Goal: Transaction & Acquisition: Book appointment/travel/reservation

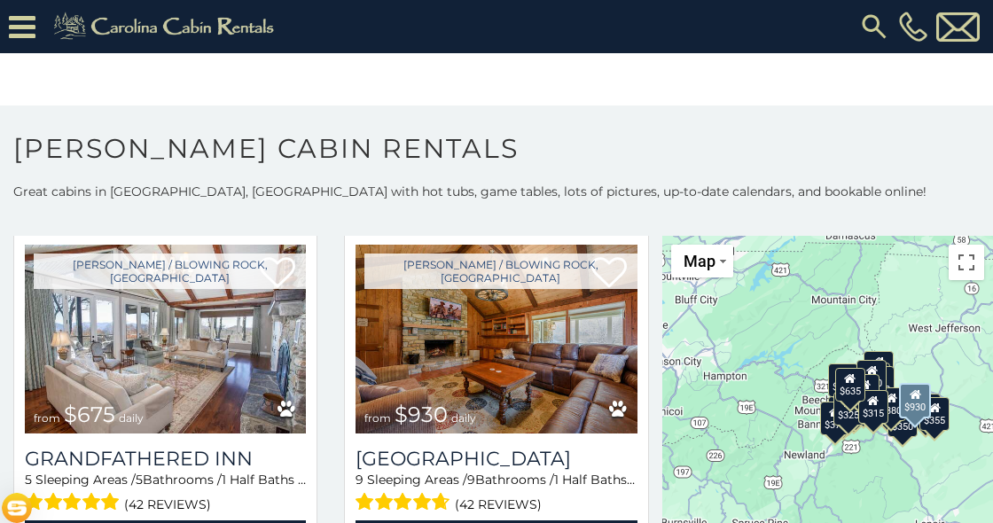
scroll to position [1152, 0]
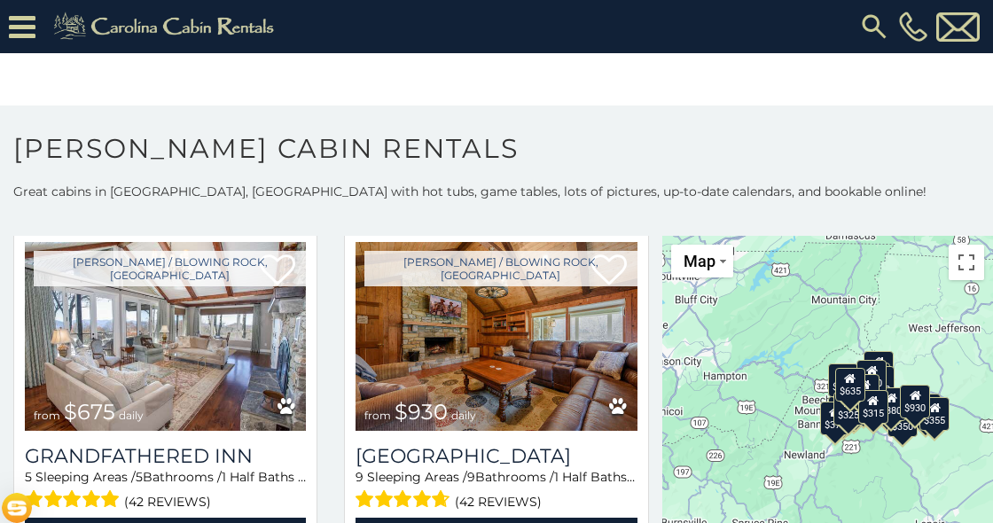
click at [703, 347] on div "$349 $480 $525 $315 $355 $635 $675 $930 $400 $451 $330 $400 $485 $460 $395 $255…" at bounding box center [827, 419] width 331 height 367
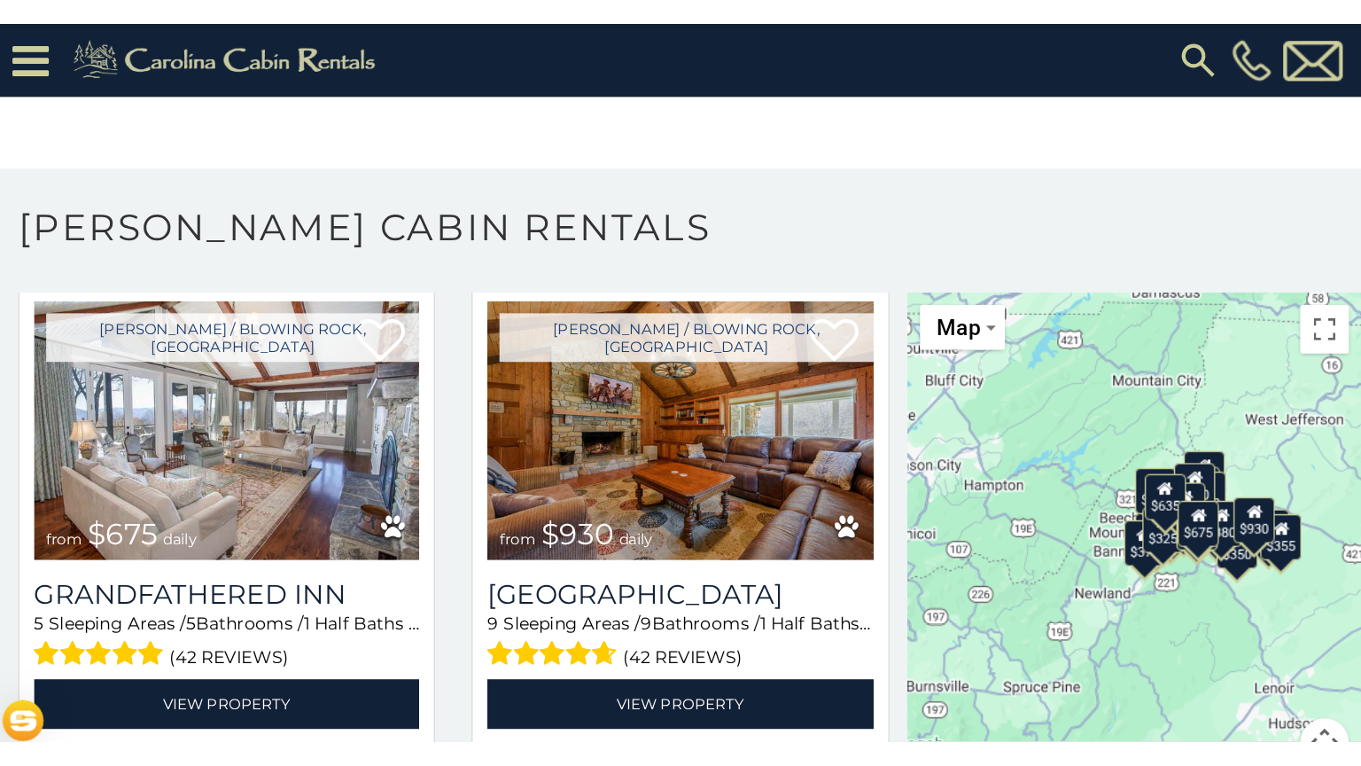
scroll to position [57, 0]
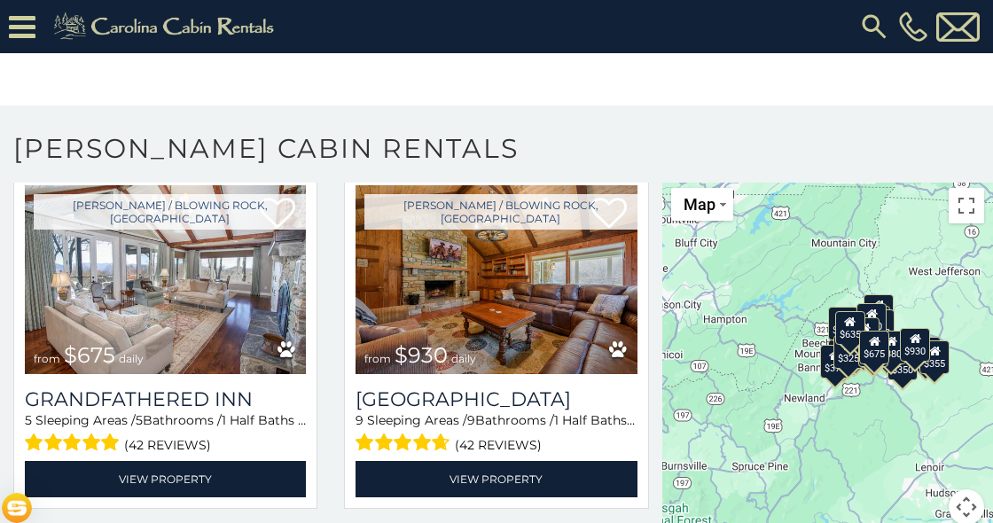
click at [962, 507] on button "Map camera controls" at bounding box center [965, 506] width 35 height 35
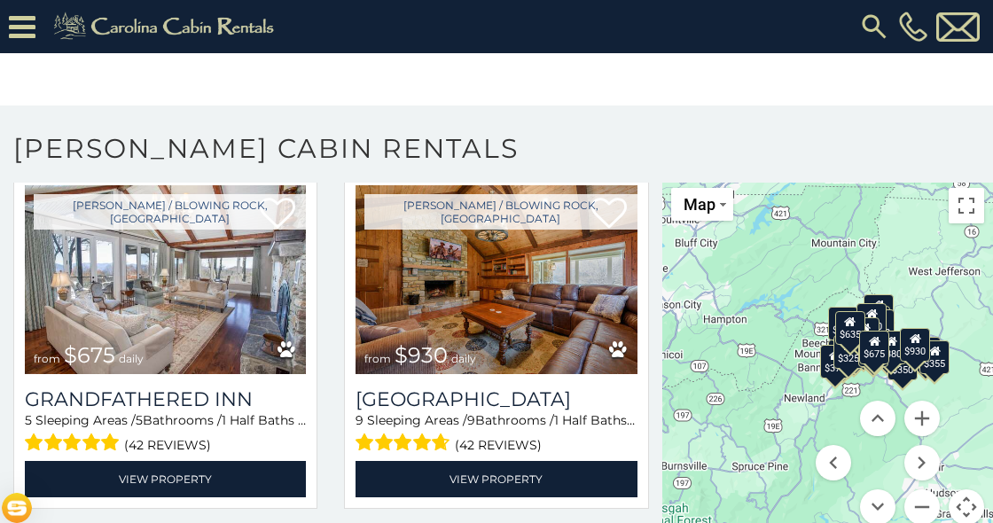
click at [971, 449] on div "$349 $480 $525 $315 $355 $635 $675 $930 $400 $451 $330 $400 $485 $460 $395 $255…" at bounding box center [827, 362] width 331 height 367
click at [776, 334] on div "$349 $480 $525 $315 $355 $635 $675 $930 $400 $451 $330 $400 $485 $460 $395 $255…" at bounding box center [827, 362] width 331 height 367
click at [963, 197] on button "Toggle fullscreen view" at bounding box center [965, 205] width 35 height 35
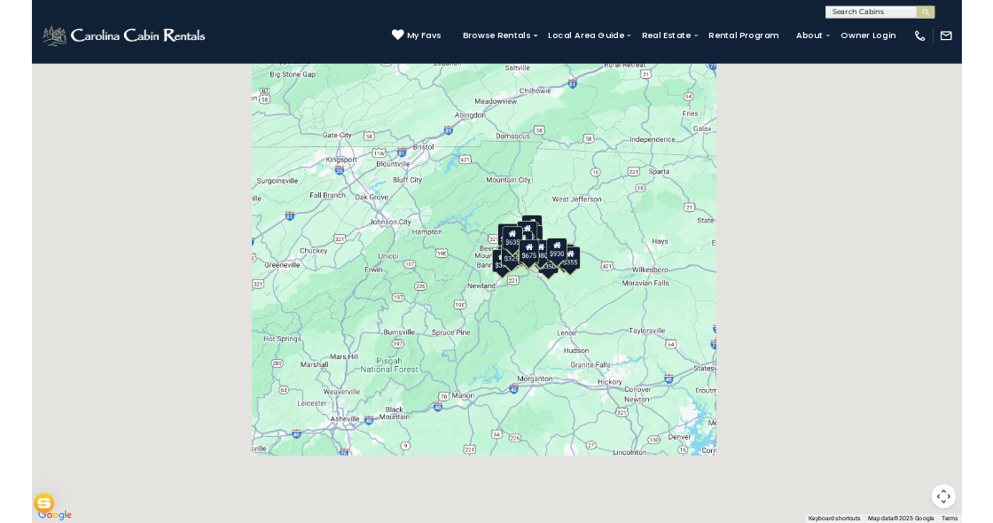
scroll to position [1366, 0]
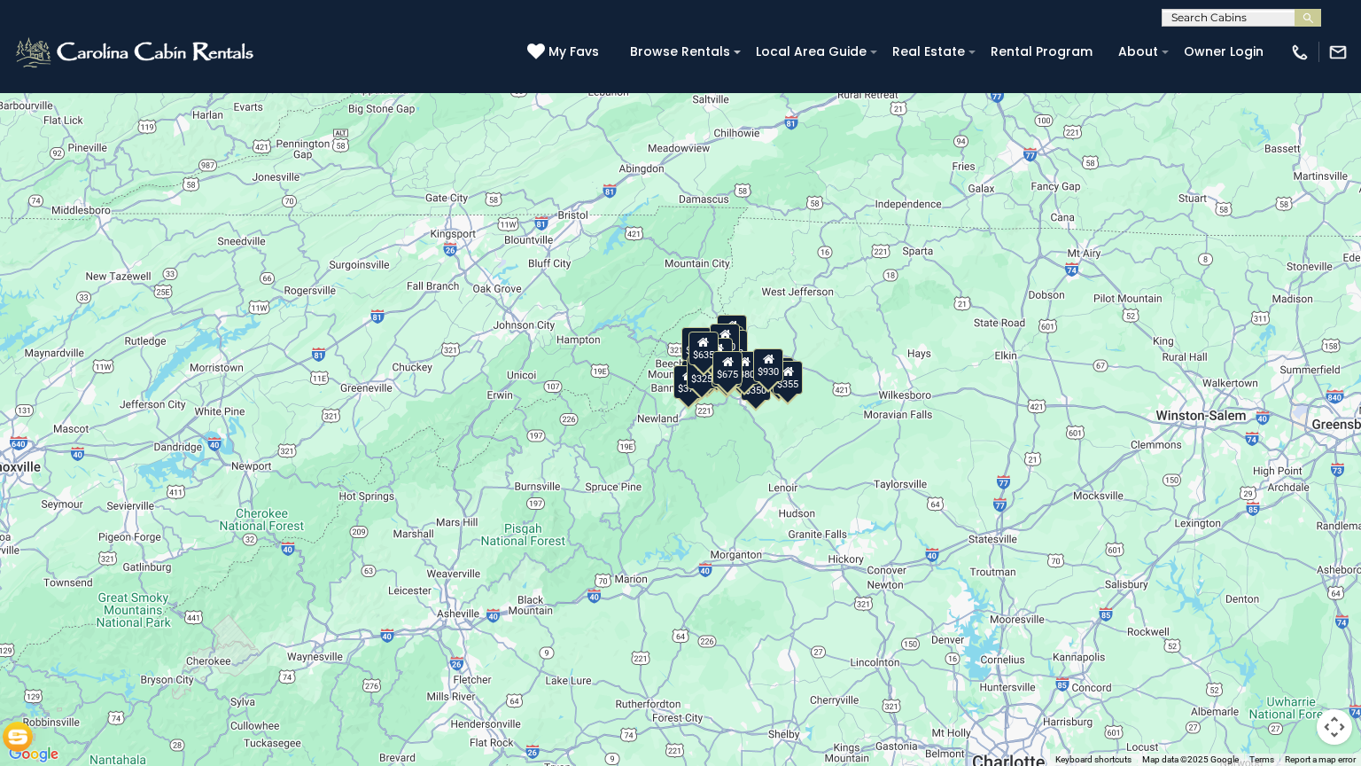
click at [992, 33] on button "Toggle fullscreen view" at bounding box center [1334, 26] width 35 height 35
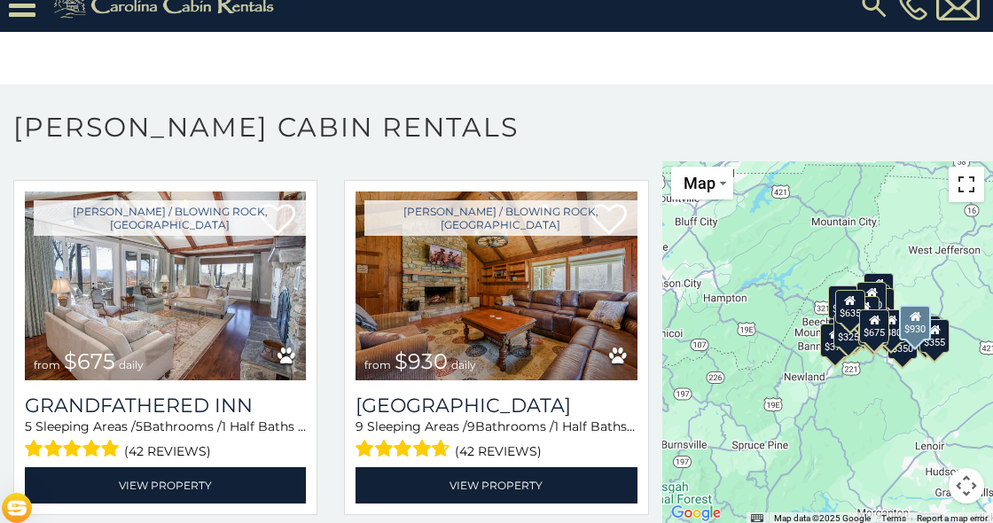
scroll to position [1152, 0]
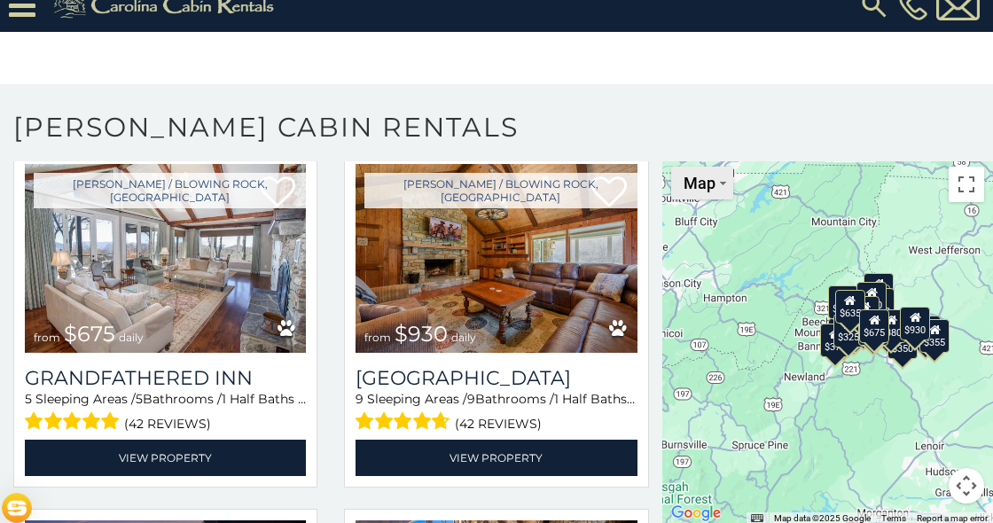
click at [698, 196] on button "Map" at bounding box center [702, 183] width 62 height 33
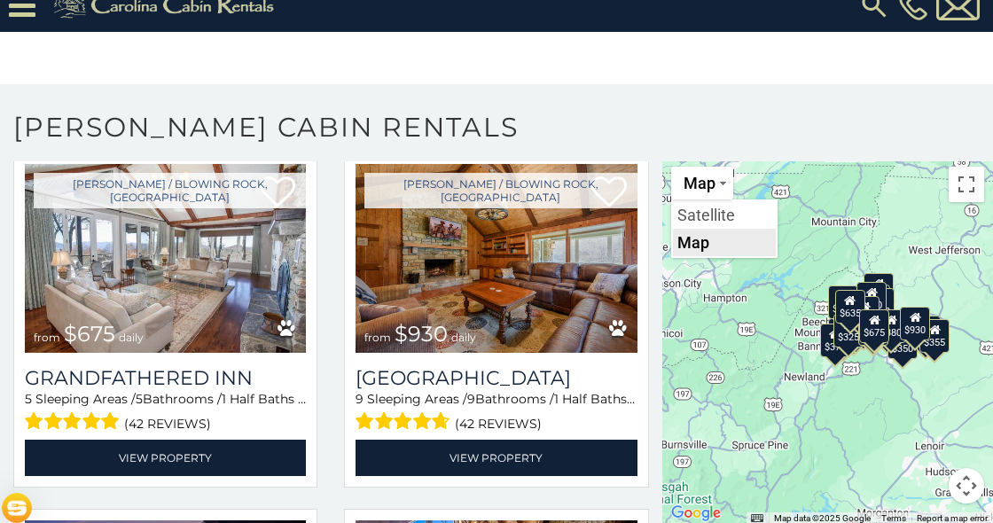
click at [699, 243] on li "Map" at bounding box center [724, 242] width 103 height 27
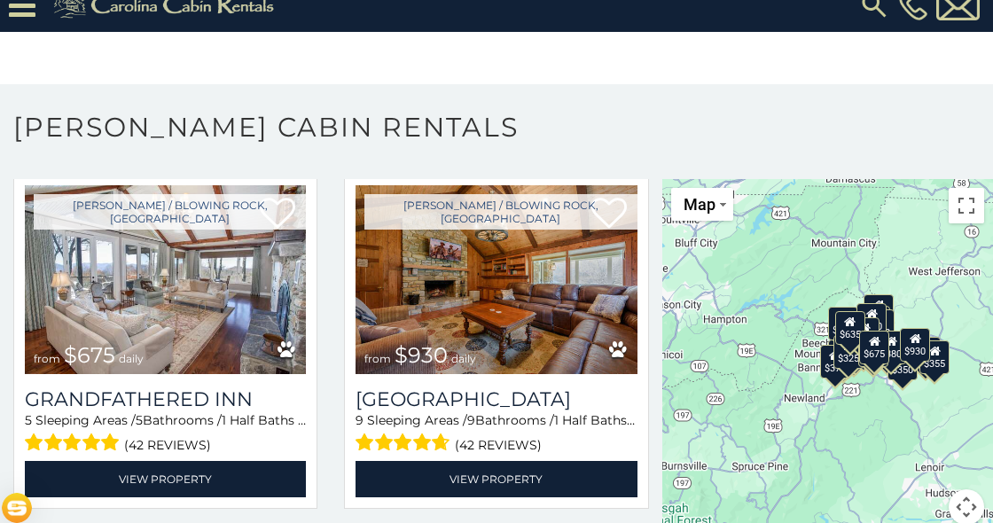
scroll to position [57, 0]
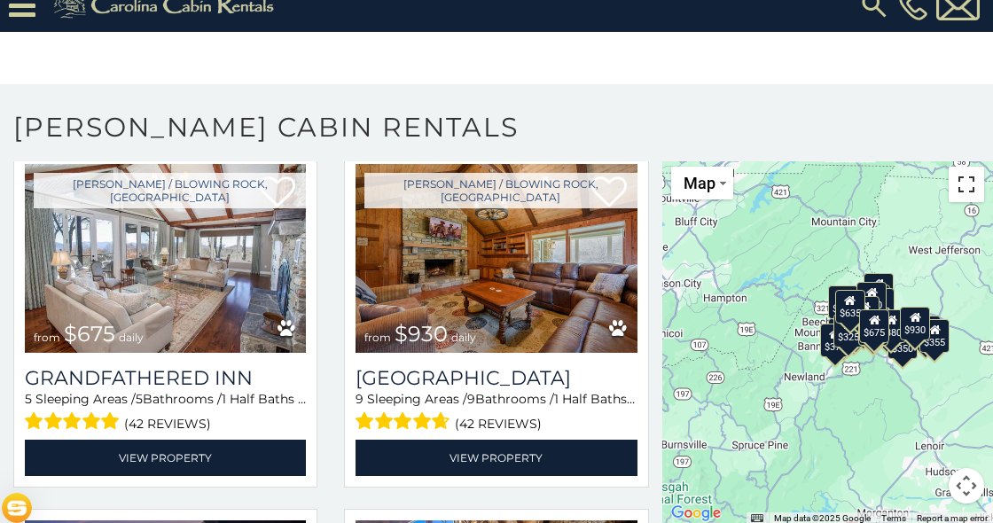
click at [953, 189] on button "Toggle fullscreen view" at bounding box center [965, 184] width 35 height 35
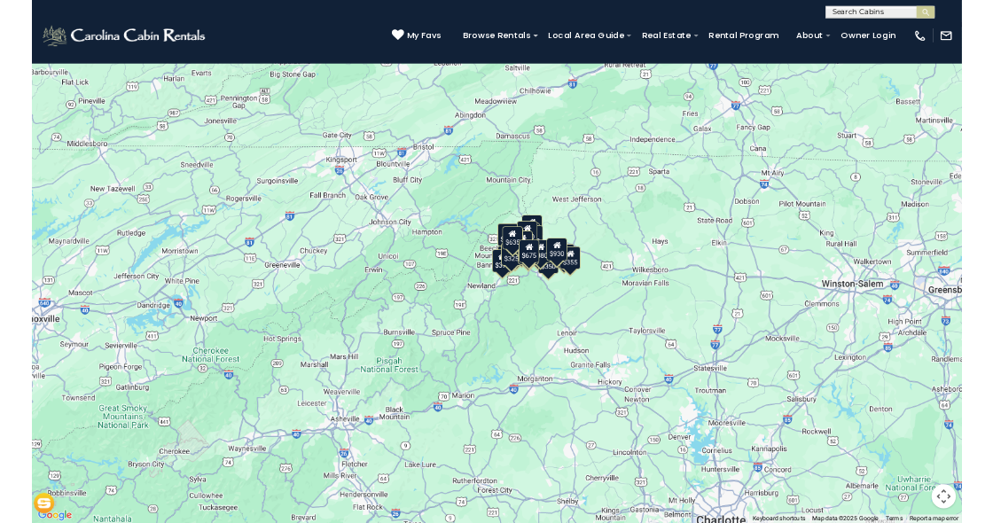
scroll to position [1366, 0]
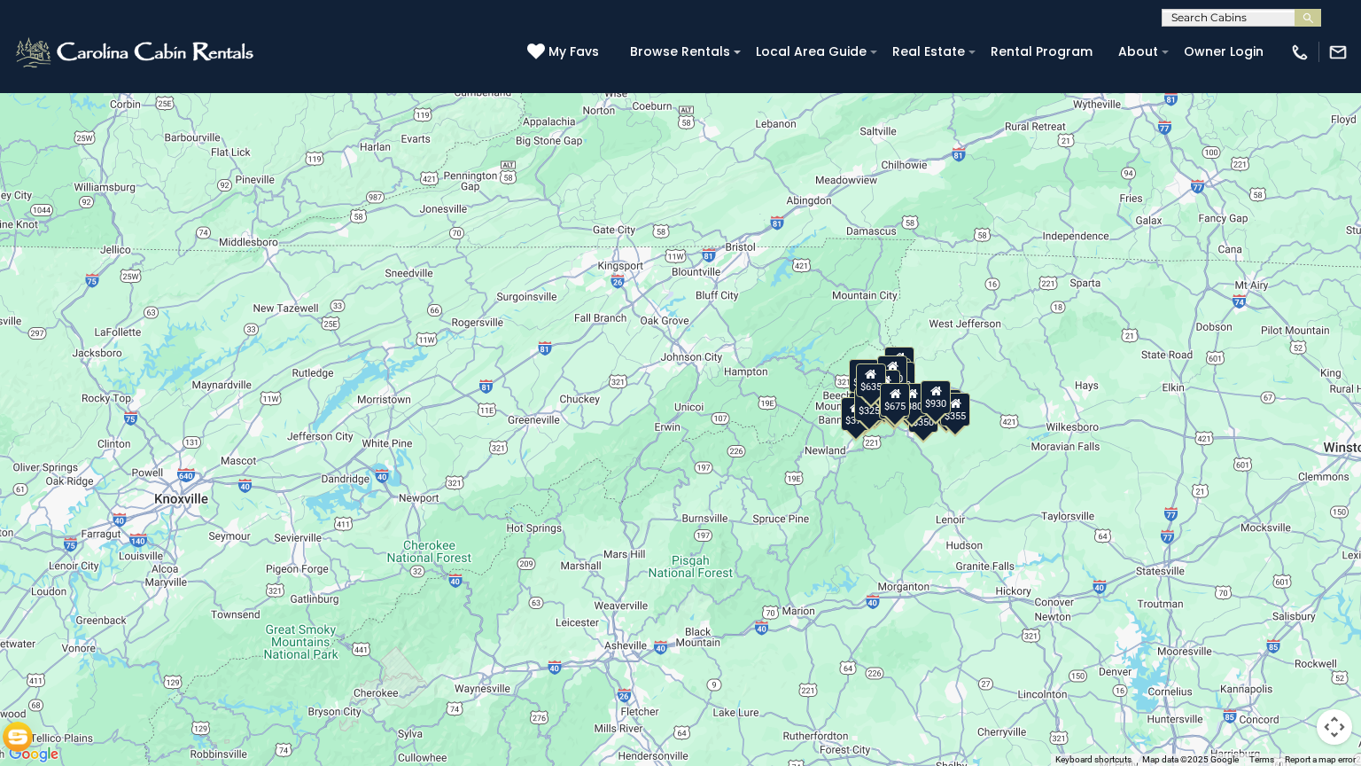
drag, startPoint x: 893, startPoint y: 614, endPoint x: 1059, endPoint y: 645, distance: 168.6
click at [992, 522] on div "$349 $480 $525 $315 $355 $635 $675 $930 $400 $451 $330 $400 $485 $460 $395 $255…" at bounding box center [680, 383] width 1361 height 766
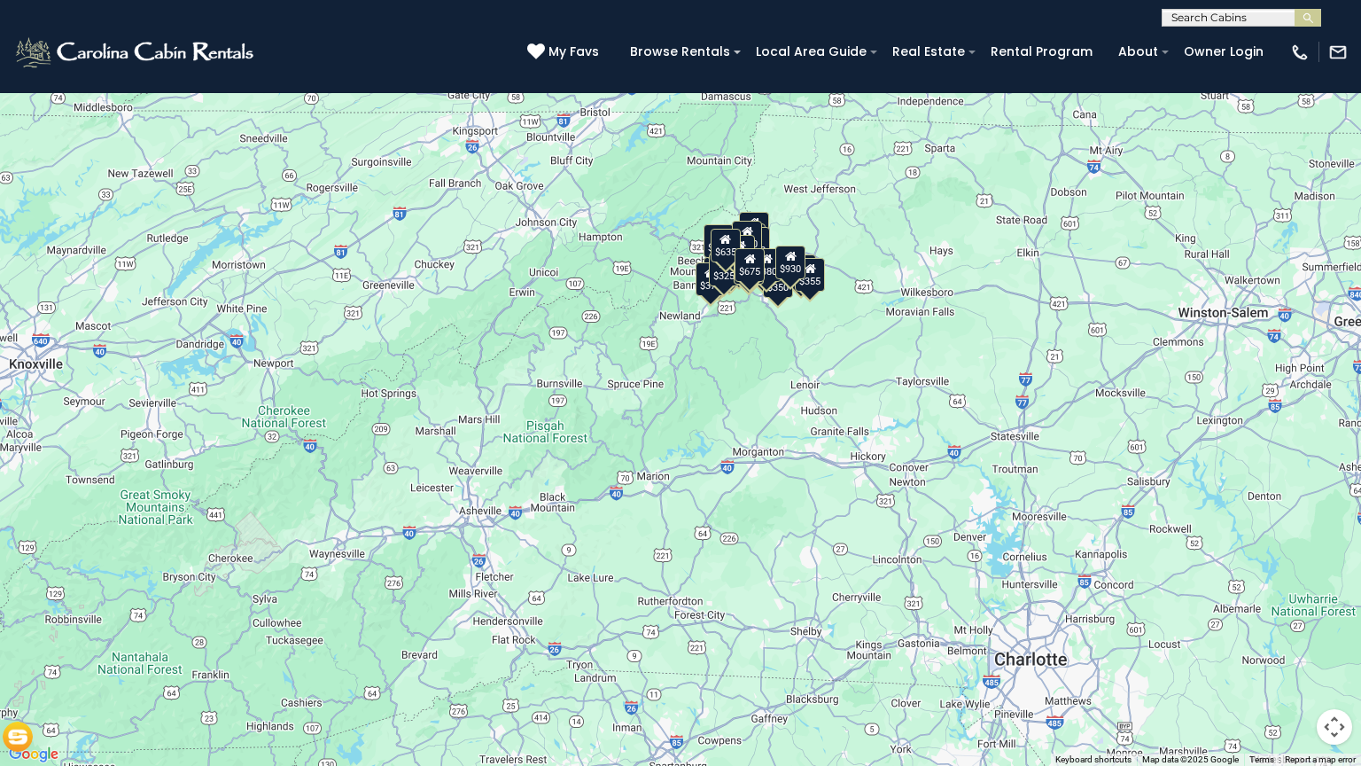
drag, startPoint x: 812, startPoint y: 500, endPoint x: 662, endPoint y: 365, distance: 201.5
click at [662, 365] on div "$349 $480 $525 $315 $355 $635 $675 $930 $400 $451 $330 $400 $485 $460 $395 $255…" at bounding box center [680, 383] width 1361 height 766
click at [992, 22] on button "Toggle fullscreen view" at bounding box center [1334, 26] width 35 height 35
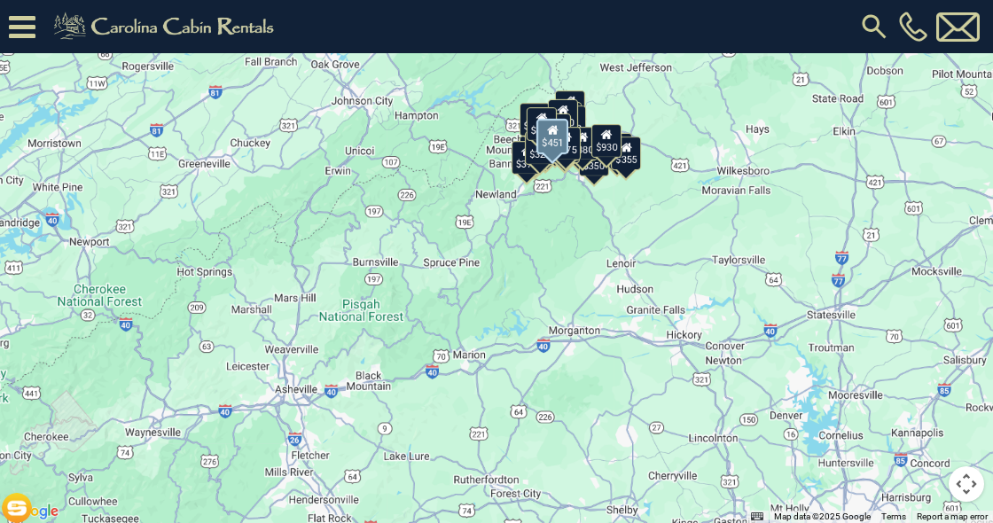
scroll to position [1507, 0]
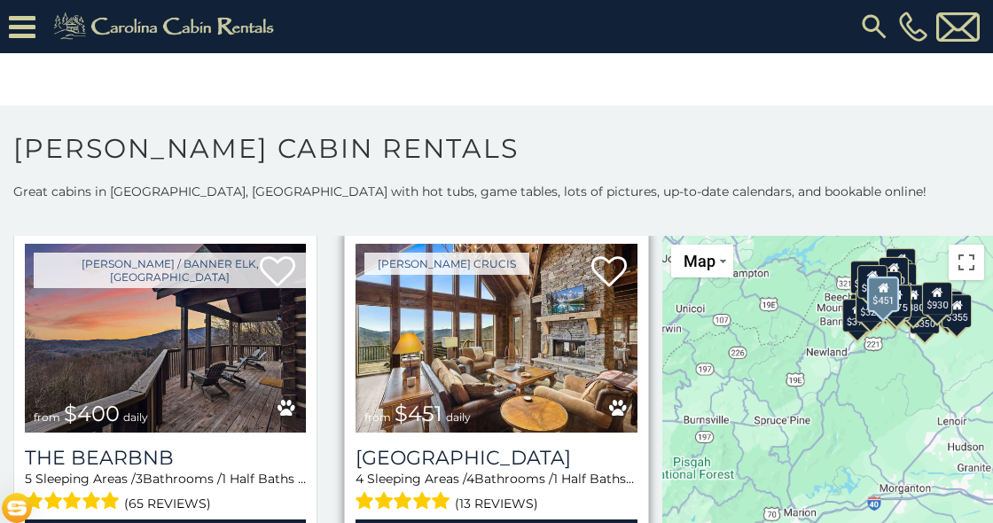
click at [452, 313] on img at bounding box center [495, 338] width 281 height 189
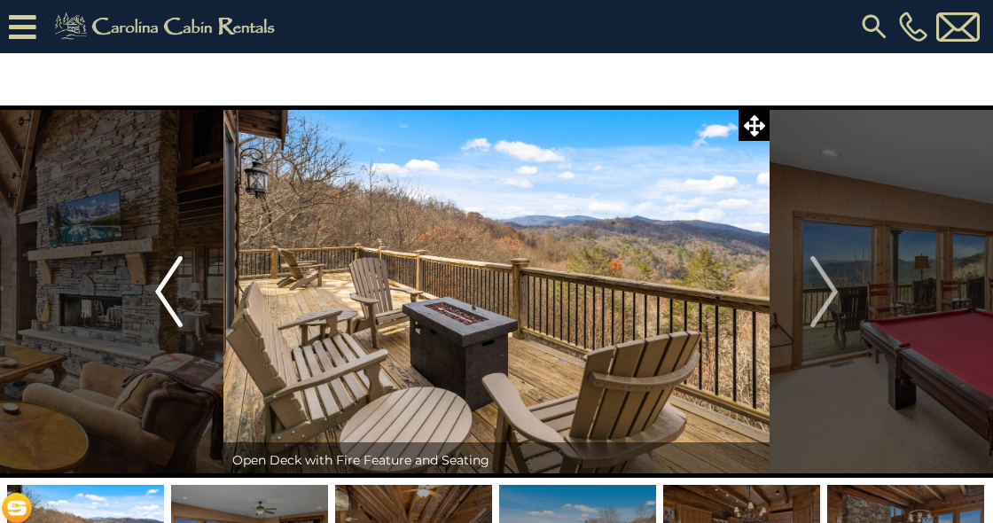
click at [172, 293] on img "Previous" at bounding box center [168, 291] width 27 height 71
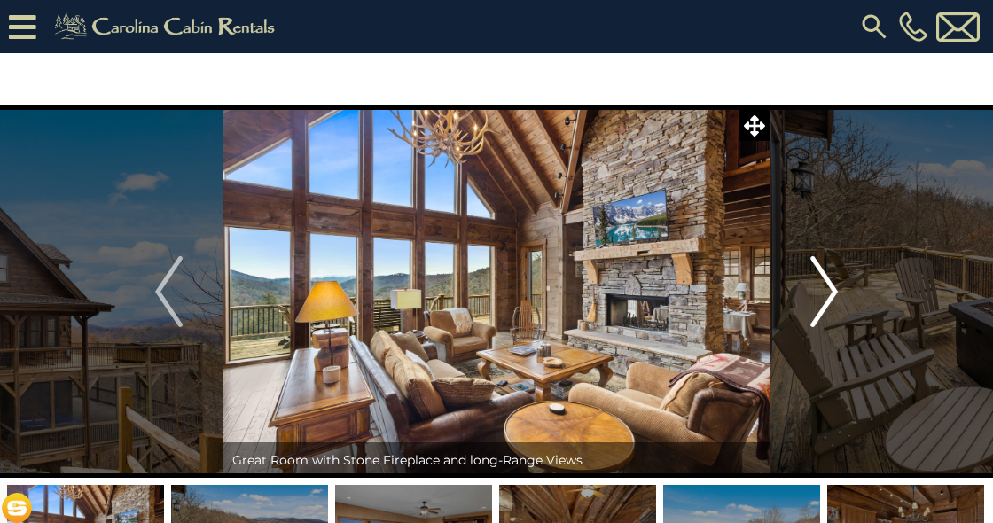
click at [820, 297] on img "Next" at bounding box center [823, 291] width 27 height 71
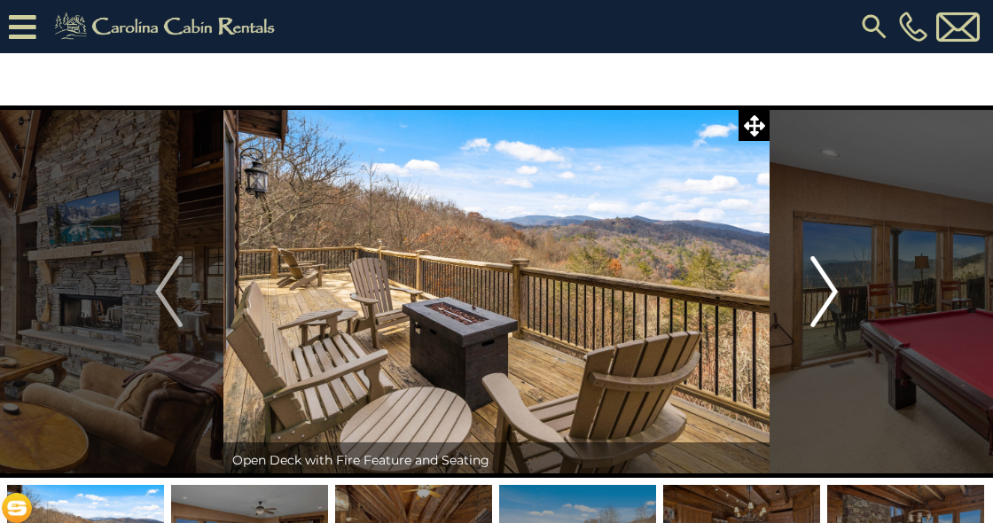
click at [820, 297] on img "Next" at bounding box center [823, 291] width 27 height 71
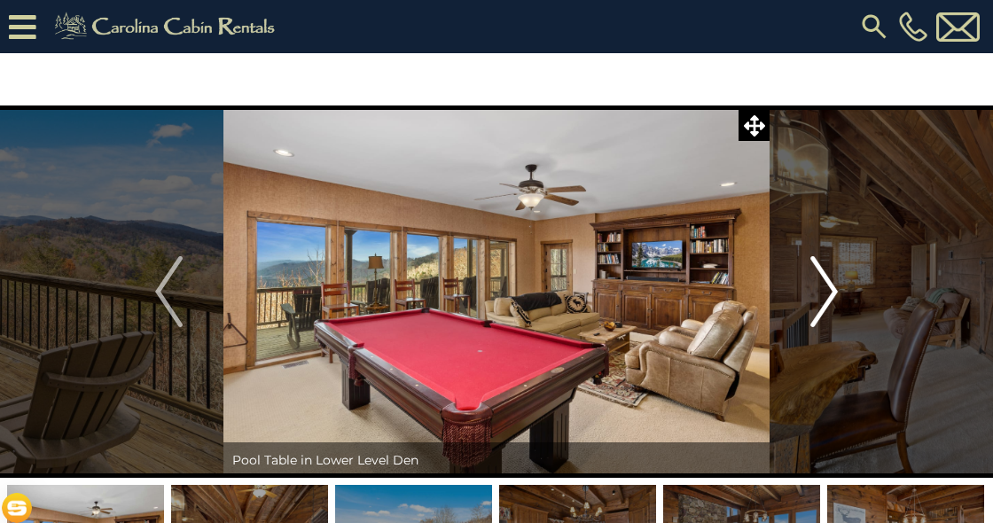
click at [820, 297] on img "Next" at bounding box center [823, 291] width 27 height 71
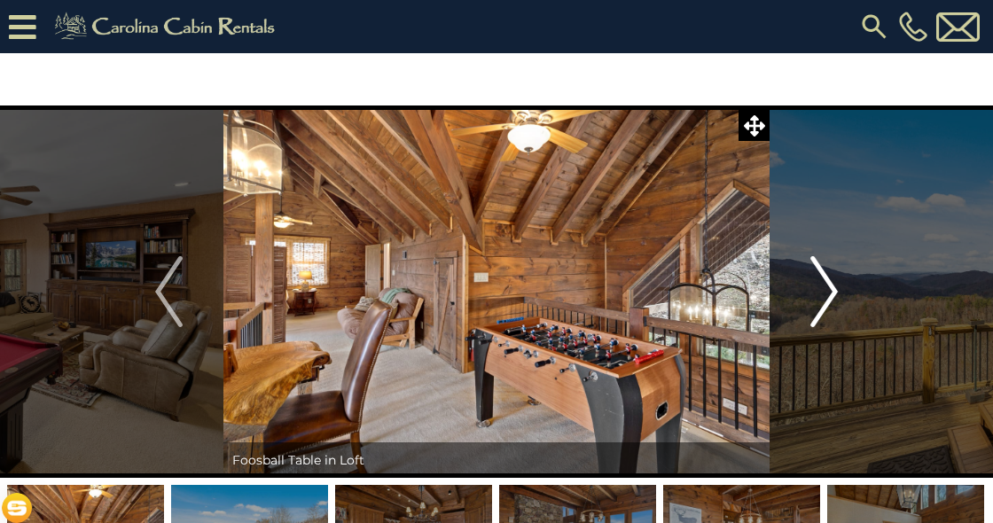
click at [820, 297] on img "Next" at bounding box center [823, 291] width 27 height 71
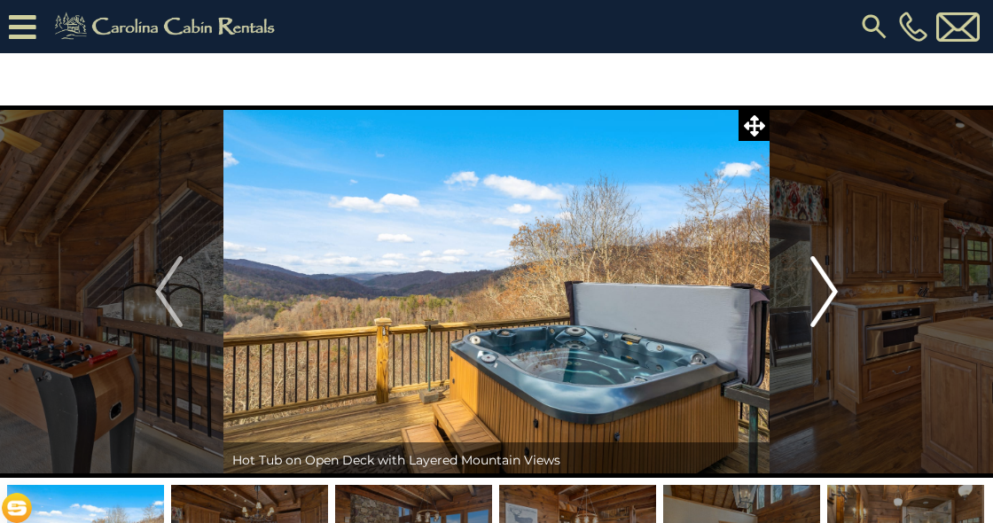
click at [820, 297] on img "Next" at bounding box center [823, 291] width 27 height 71
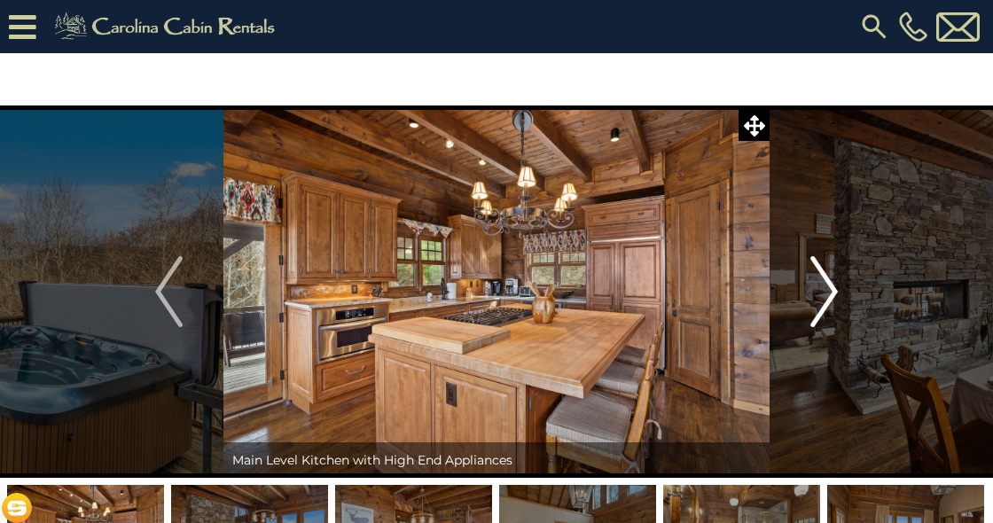
click at [820, 297] on img "Next" at bounding box center [823, 291] width 27 height 71
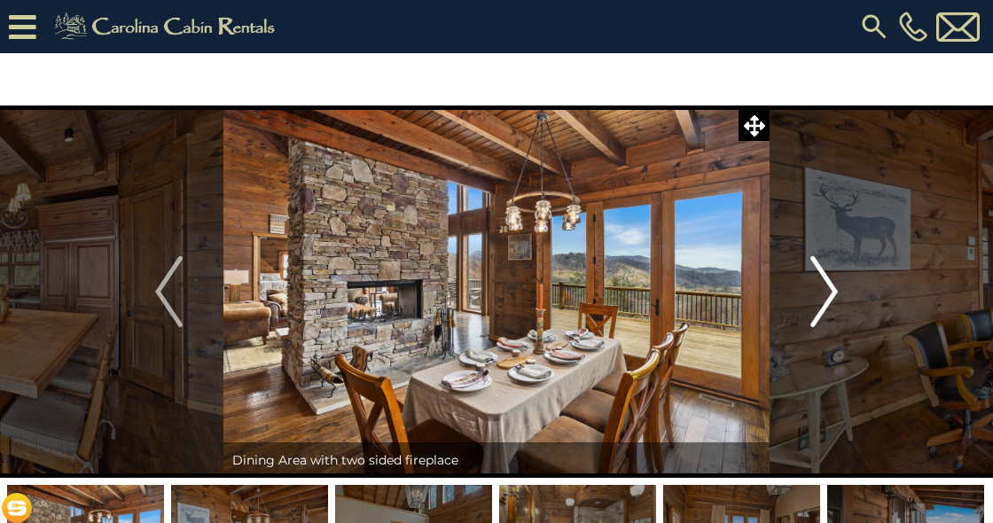
click at [820, 297] on img "Next" at bounding box center [823, 291] width 27 height 71
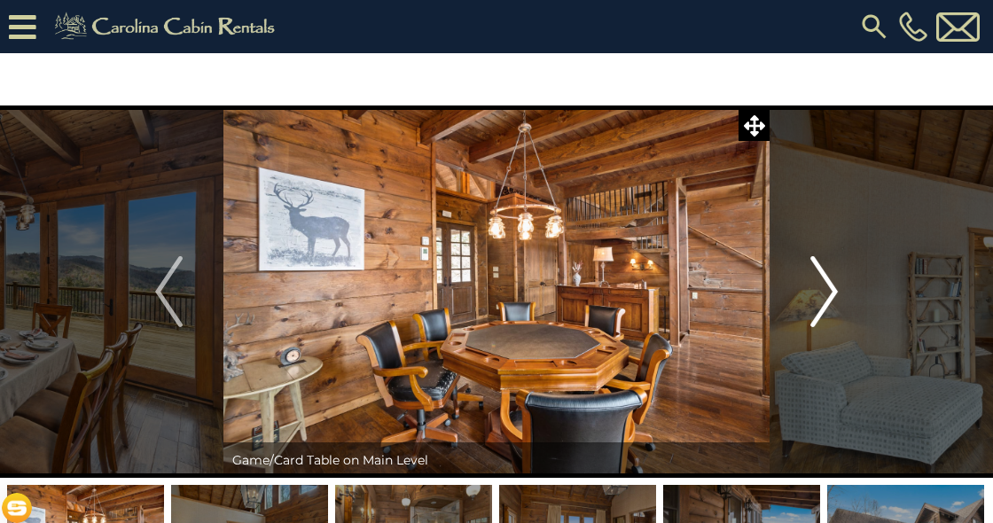
click at [820, 297] on img "Next" at bounding box center [823, 291] width 27 height 71
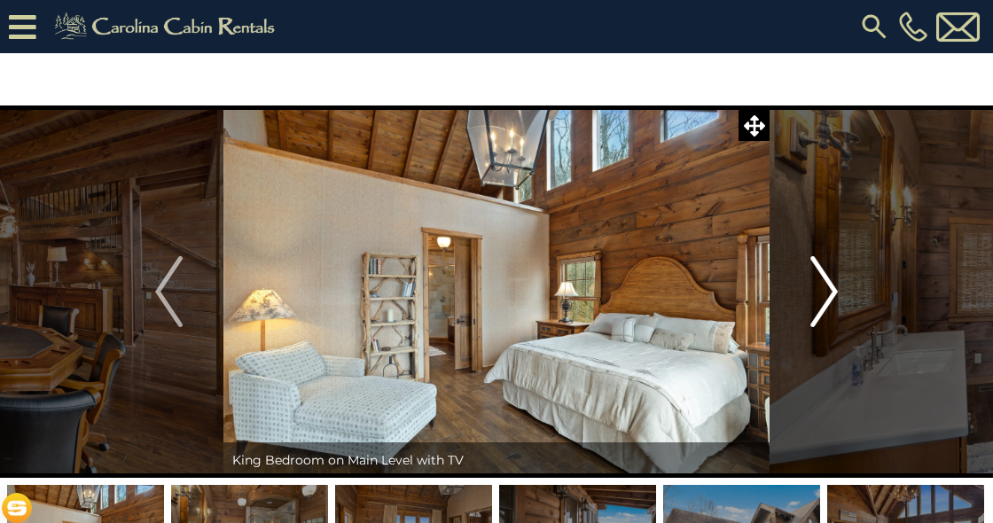
click at [820, 297] on img "Next" at bounding box center [823, 291] width 27 height 71
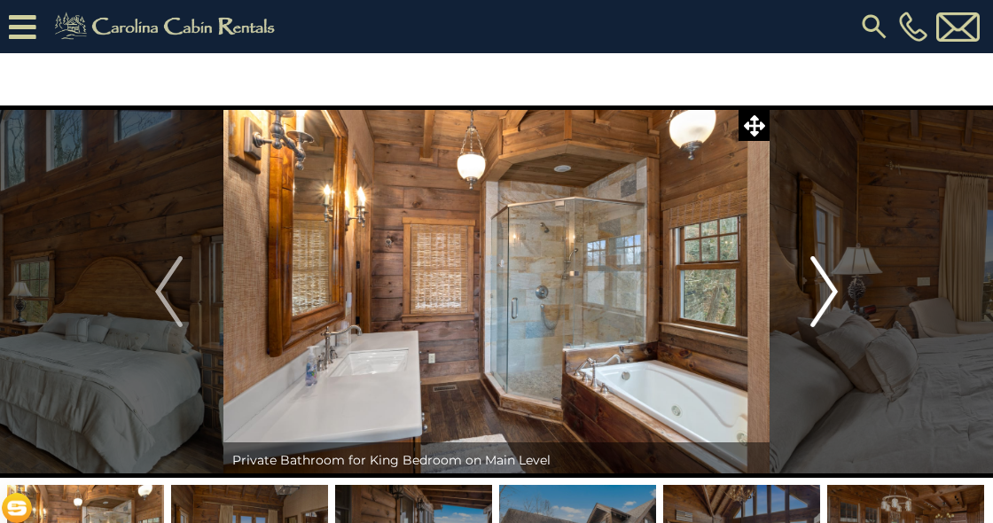
click at [820, 297] on img "Next" at bounding box center [823, 291] width 27 height 71
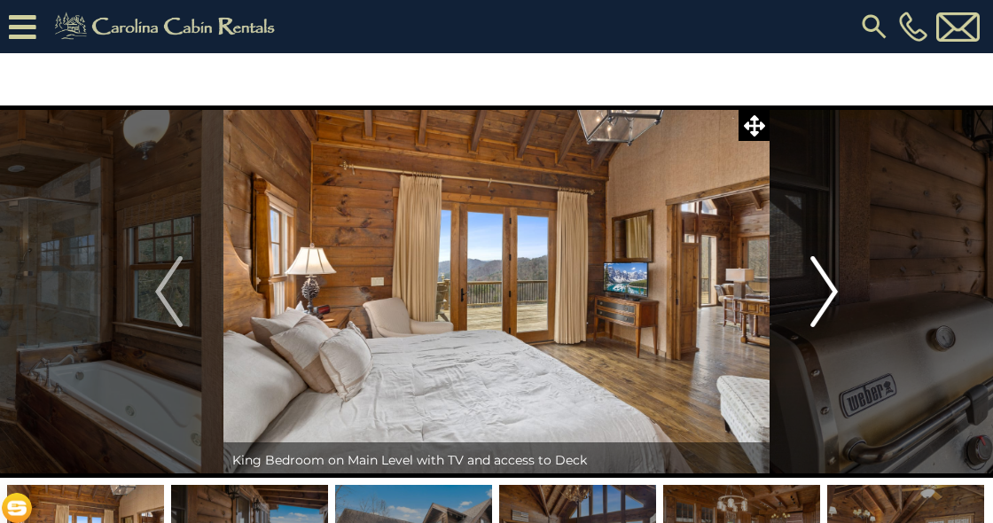
click at [825, 291] on img "Next" at bounding box center [823, 291] width 27 height 71
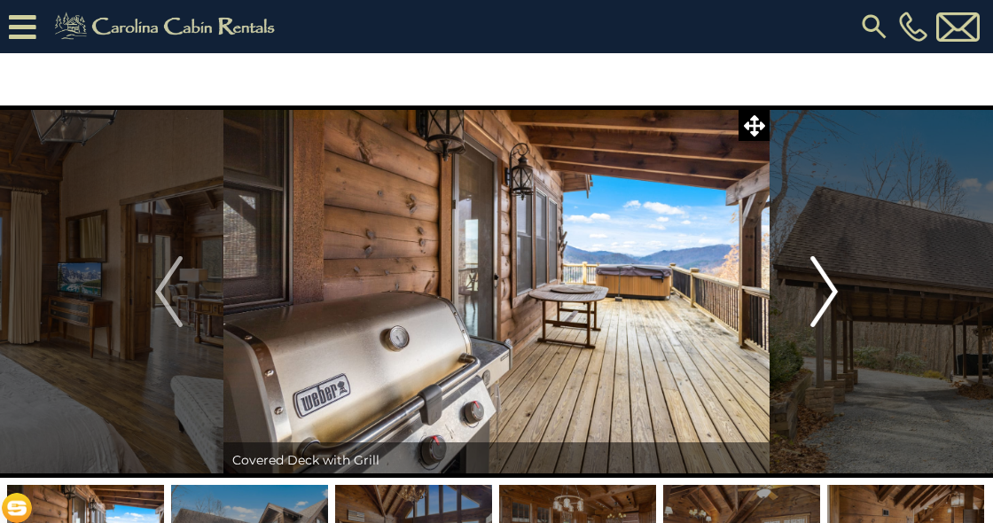
click at [825, 291] on img "Next" at bounding box center [823, 291] width 27 height 71
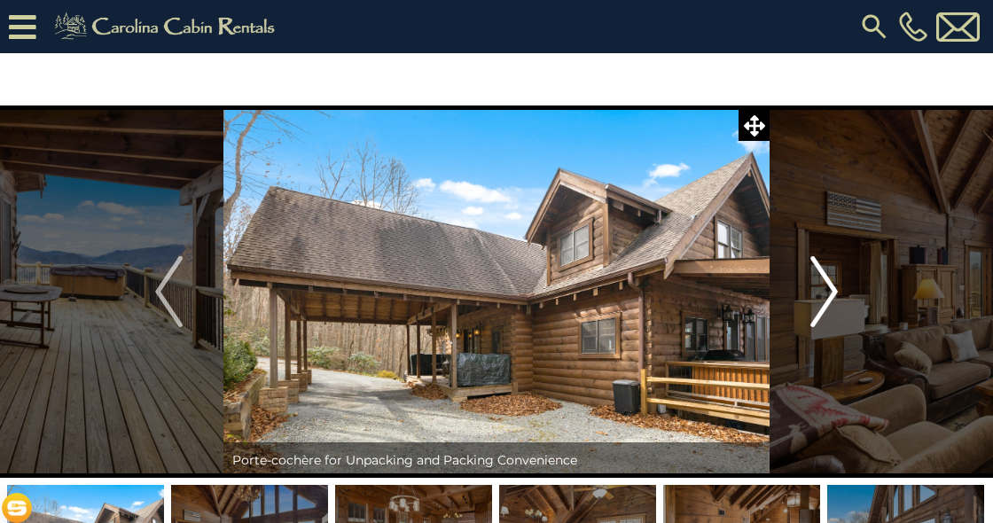
click at [825, 291] on img "Next" at bounding box center [823, 291] width 27 height 71
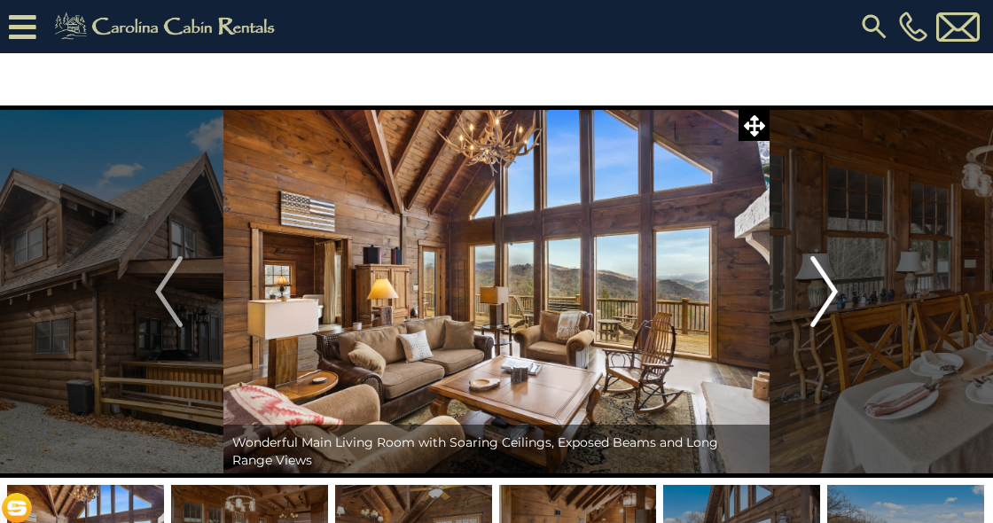
click at [825, 291] on img "Next" at bounding box center [823, 291] width 27 height 71
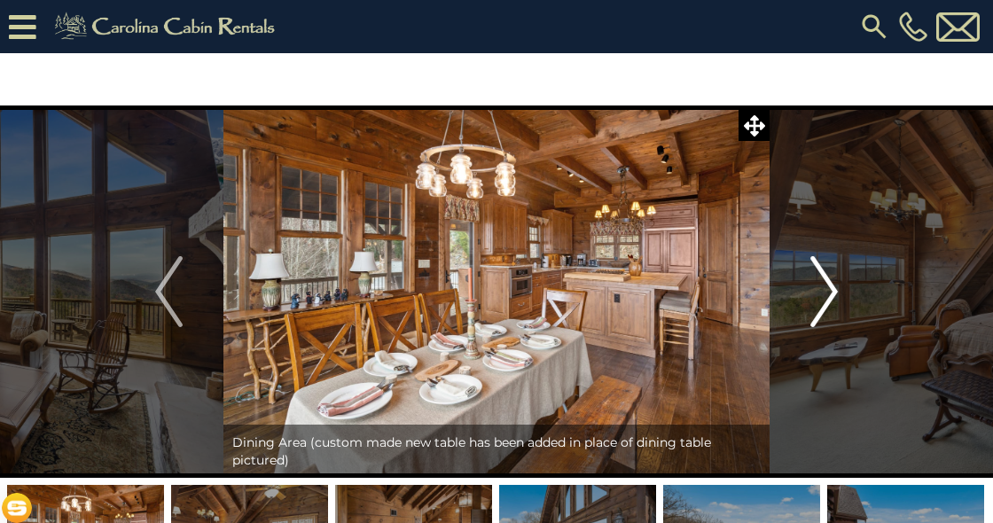
click at [825, 291] on img "Next" at bounding box center [823, 291] width 27 height 71
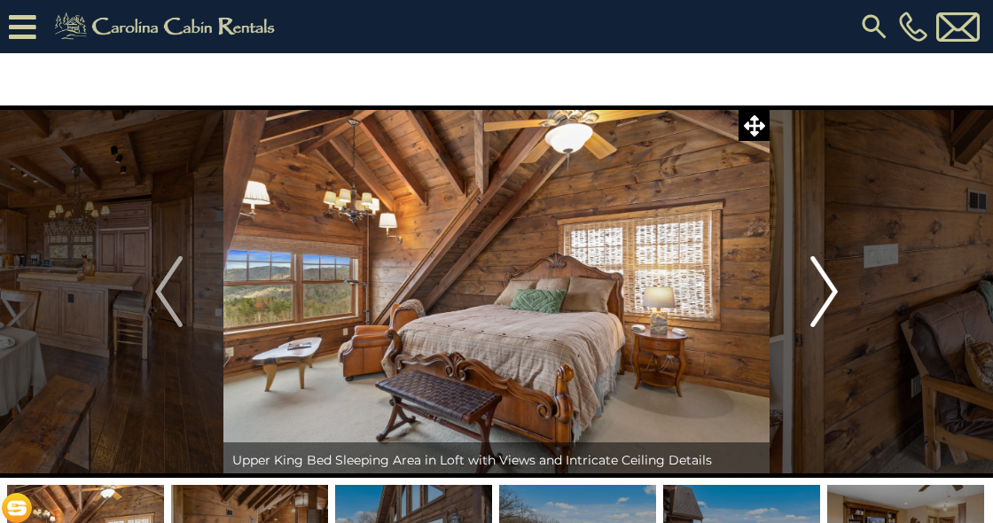
click at [825, 291] on img "Next" at bounding box center [823, 291] width 27 height 71
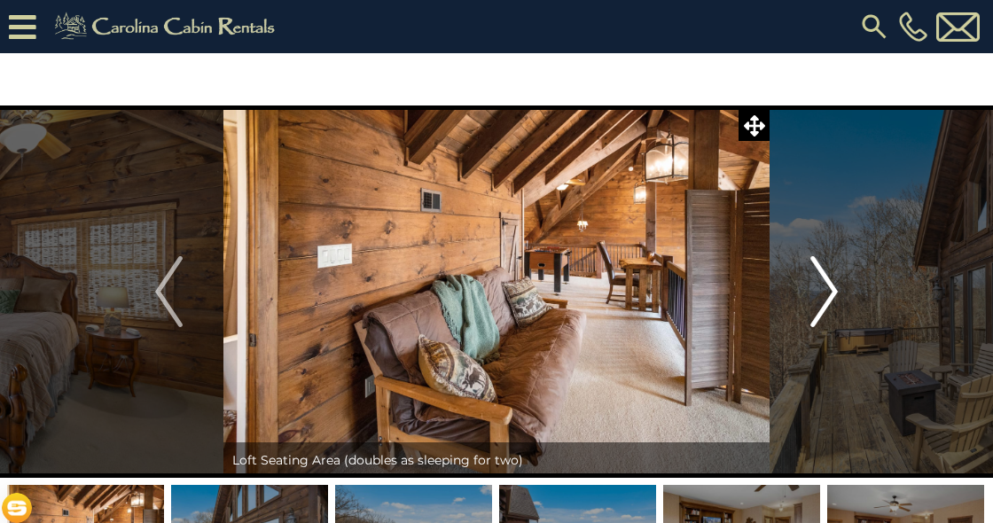
click at [825, 291] on img "Next" at bounding box center [823, 291] width 27 height 71
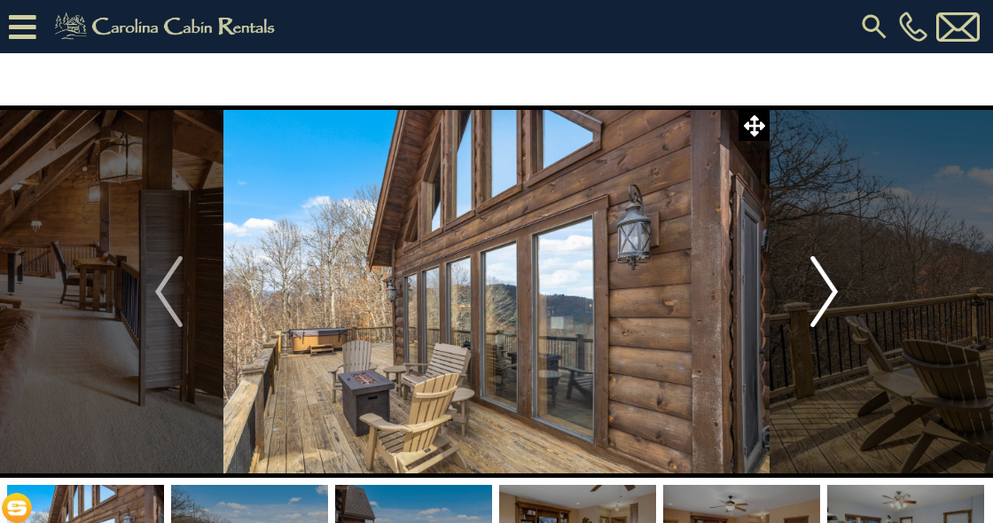
click at [825, 291] on img "Next" at bounding box center [823, 291] width 27 height 71
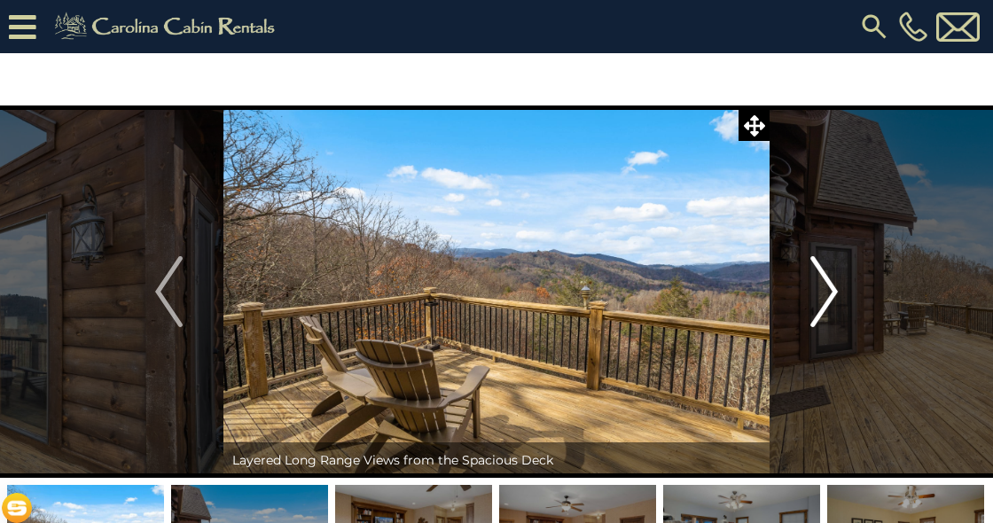
click at [825, 291] on img "Next" at bounding box center [823, 291] width 27 height 71
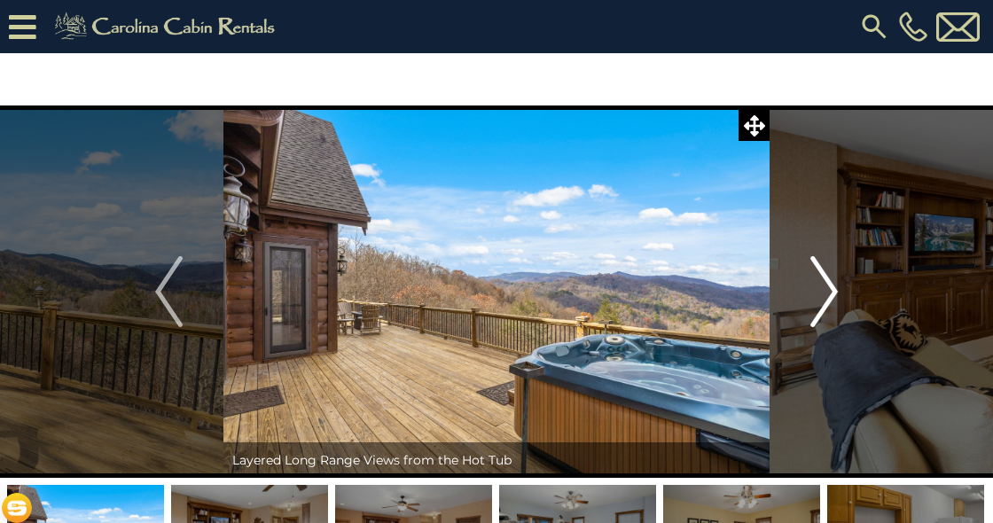
click at [825, 291] on img "Next" at bounding box center [823, 291] width 27 height 71
